Goal: Obtain resource: Obtain resource

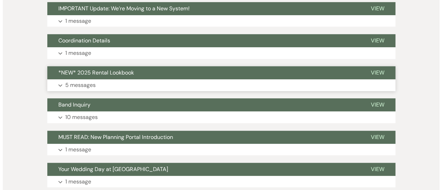
scroll to position [138, 0]
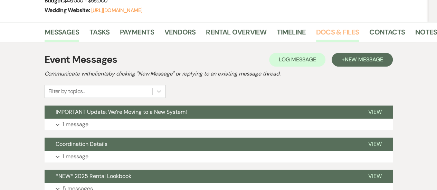
click at [332, 27] on link "Docs & Files" at bounding box center [337, 34] width 43 height 15
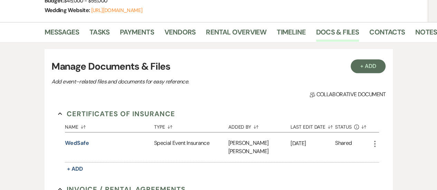
click at [73, 133] on div "WedSafe" at bounding box center [109, 148] width 89 height 30
click at [75, 139] on button "WedSafe" at bounding box center [77, 143] width 24 height 8
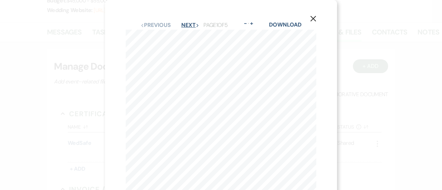
click at [182, 25] on button "Next Next" at bounding box center [190, 25] width 18 height 6
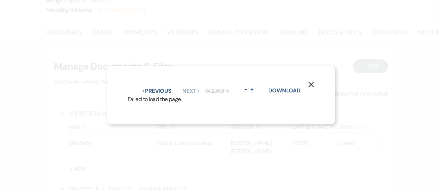
click at [313, 84] on use "button" at bounding box center [311, 85] width 6 height 6
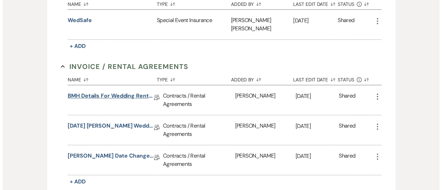
scroll to position [227, 0]
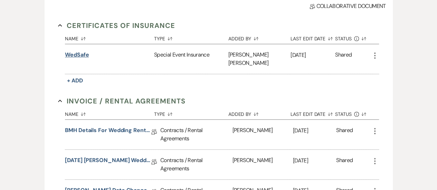
click at [79, 51] on button "WedSafe" at bounding box center [77, 55] width 24 height 8
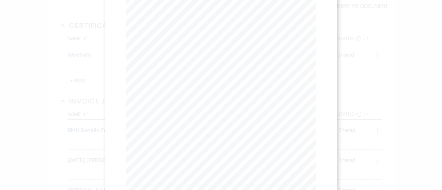
scroll to position [0, 0]
click at [189, 25] on button "Next Next" at bounding box center [190, 25] width 18 height 6
